Goal: Navigation & Orientation: Find specific page/section

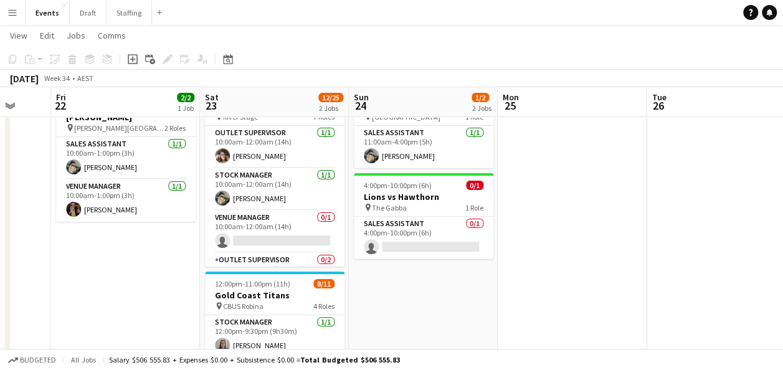
scroll to position [0, 547]
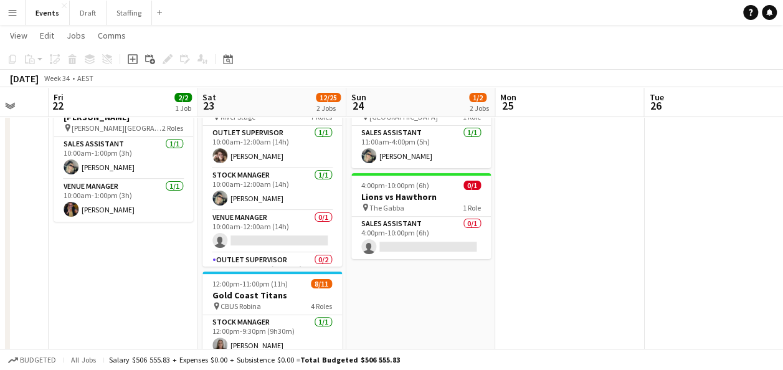
drag, startPoint x: 632, startPoint y: 198, endPoint x: 620, endPoint y: 262, distance: 64.6
click at [620, 262] on app-calendar-viewport "Mon 18 Tue 19 Wed 20 Thu 21 Fri 22 2/2 1 Job Sat 23 12/25 2 Jobs Sun 24 1/2 2 J…" at bounding box center [391, 233] width 783 height 495
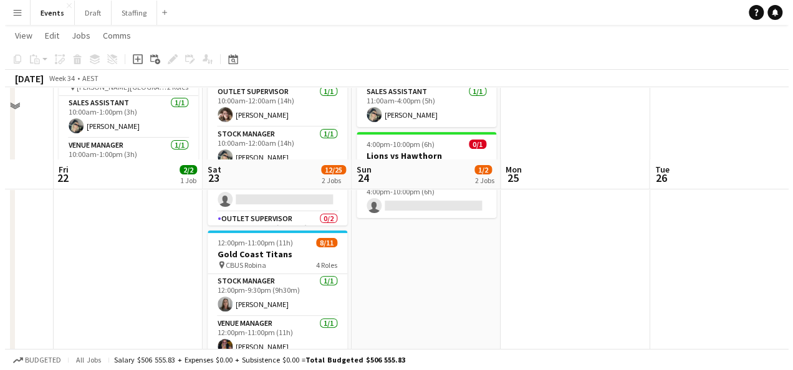
scroll to position [0, 0]
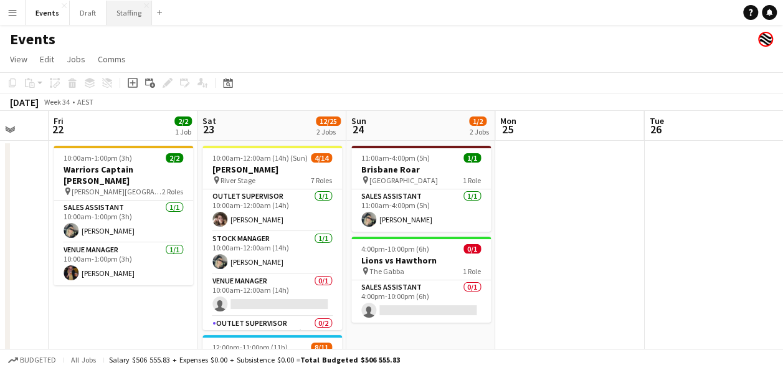
click at [131, 16] on button "Staffing Close" at bounding box center [129, 13] width 45 height 24
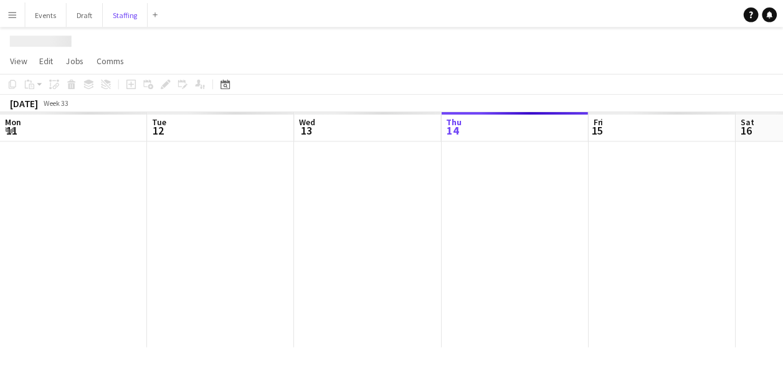
scroll to position [0, 298]
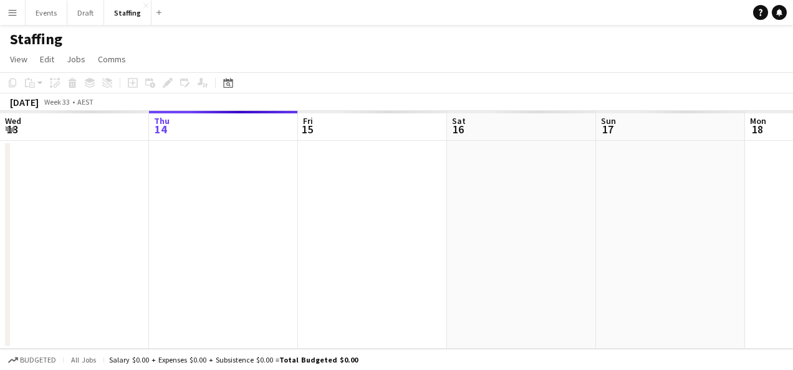
click at [17, 12] on button "Menu" at bounding box center [12, 12] width 25 height 25
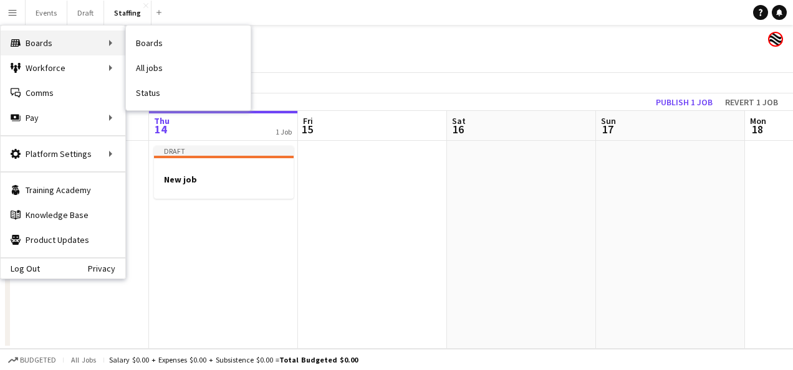
click at [95, 45] on div "Boards Boards" at bounding box center [63, 43] width 125 height 25
click at [100, 35] on div "Boards Boards" at bounding box center [63, 43] width 125 height 25
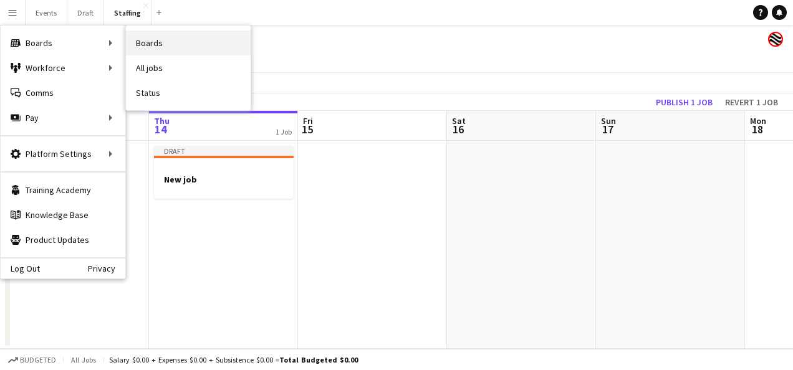
click at [173, 52] on link "Boards" at bounding box center [188, 43] width 125 height 25
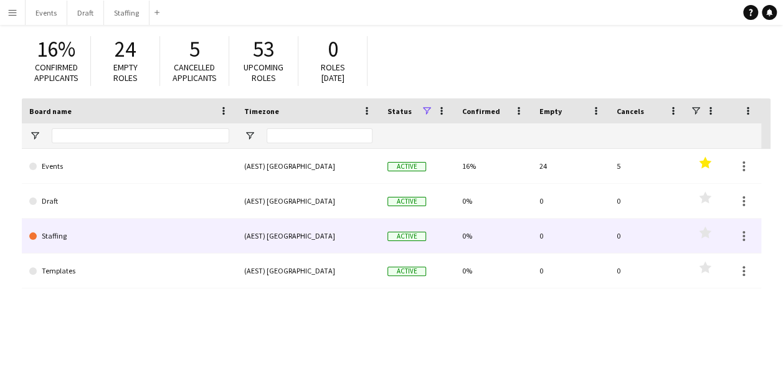
scroll to position [62, 0]
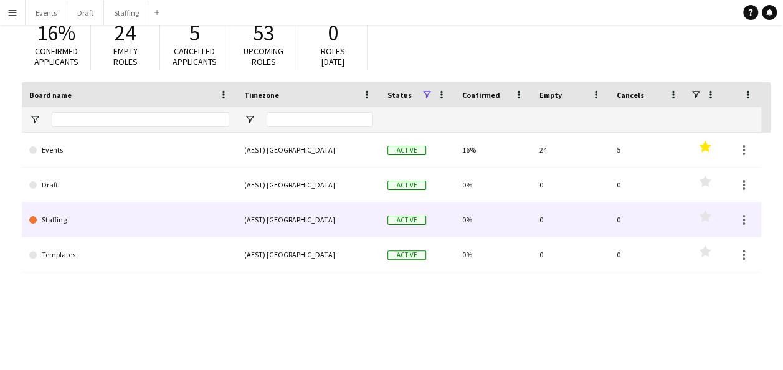
click at [113, 222] on link "Staffing" at bounding box center [129, 220] width 200 height 35
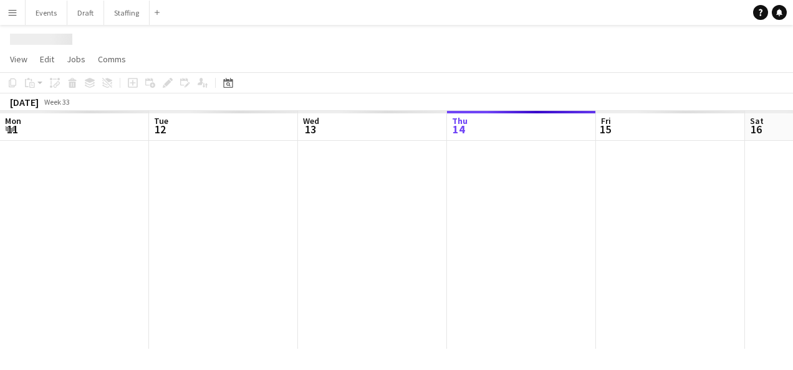
scroll to position [0, 298]
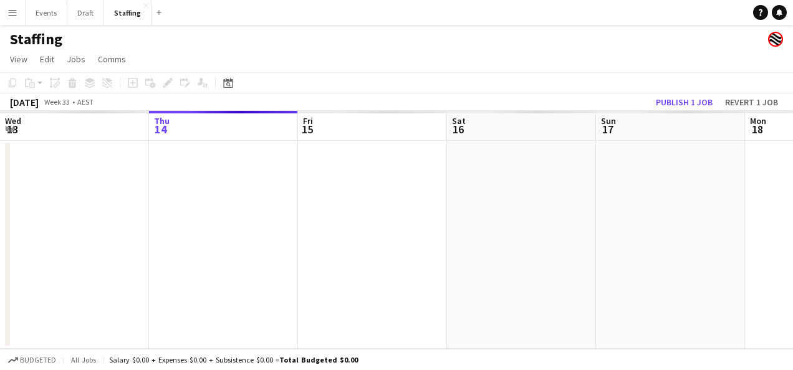
click at [51, 35] on h1 "Staffing" at bounding box center [36, 39] width 52 height 19
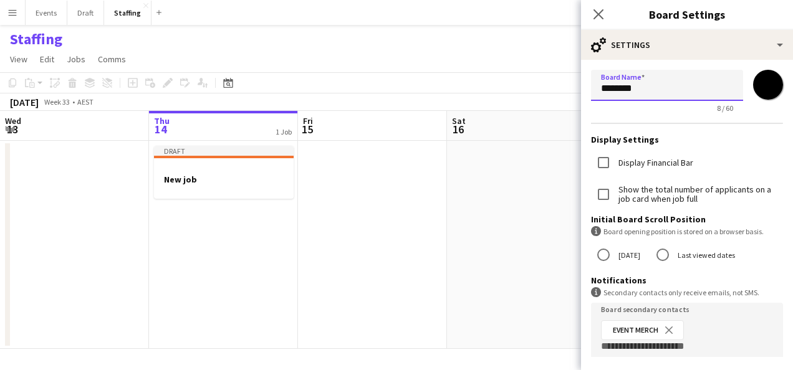
click at [648, 87] on input "********" at bounding box center [667, 85] width 152 height 31
type input "******"
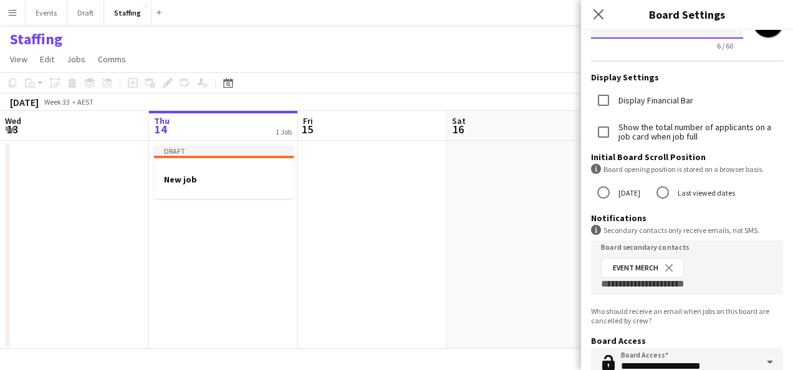
scroll to position [125, 0]
